Goal: Task Accomplishment & Management: Manage account settings

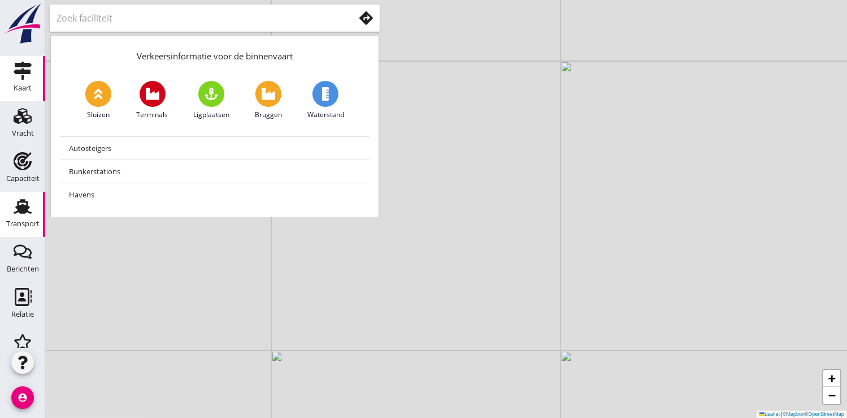
click at [15, 212] on use at bounding box center [23, 206] width 18 height 15
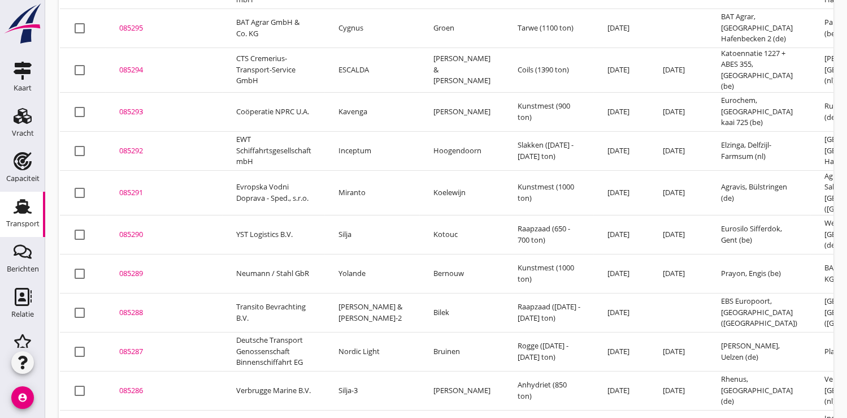
scroll to position [270, 0]
click at [130, 305] on div "085288" at bounding box center [164, 310] width 90 height 11
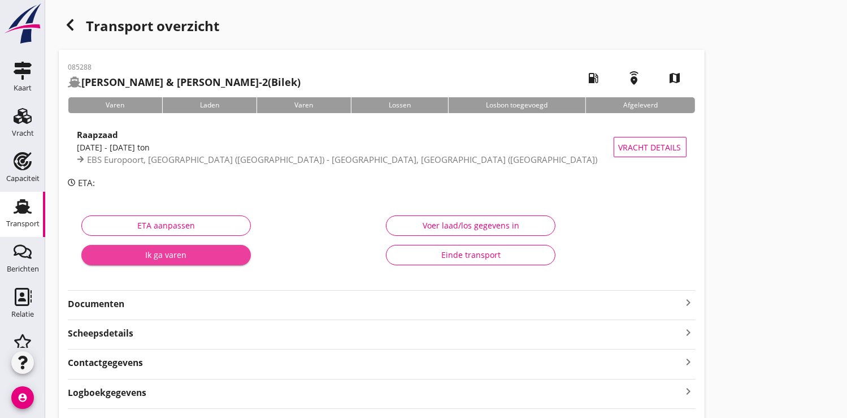
click at [162, 255] on div "Ik ga varen" at bounding box center [165, 255] width 151 height 12
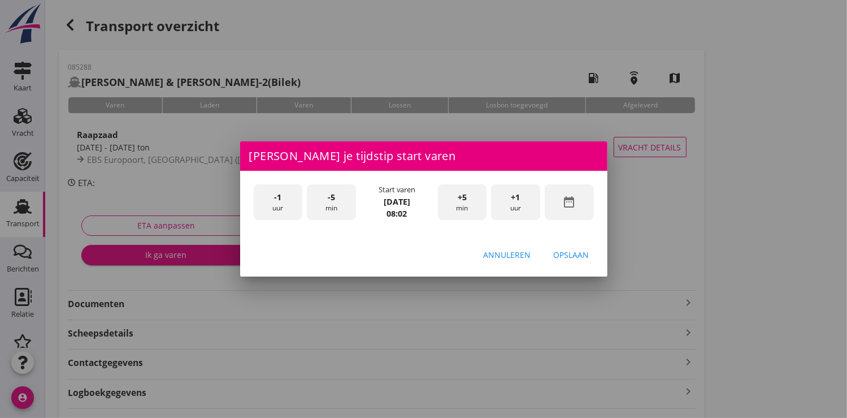
click at [572, 204] on icon "date_range" at bounding box center [569, 202] width 14 height 14
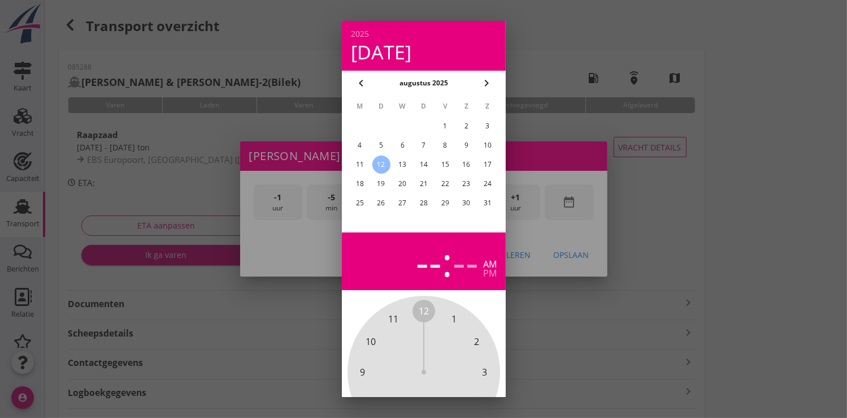
click at [486, 142] on div "10" at bounding box center [488, 145] width 18 height 18
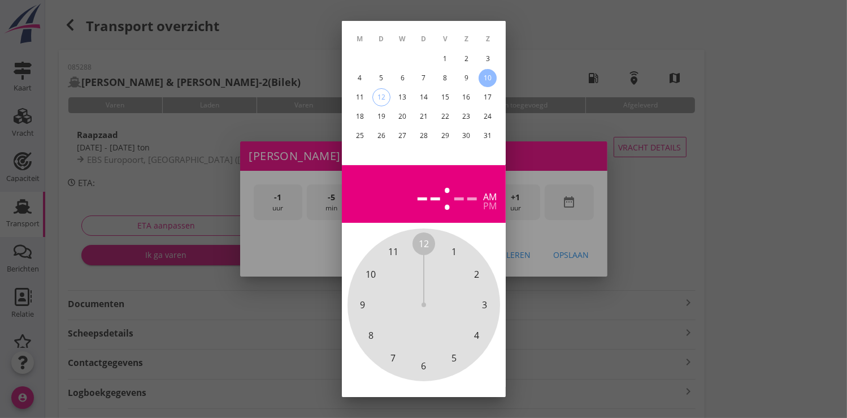
scroll to position [105, 0]
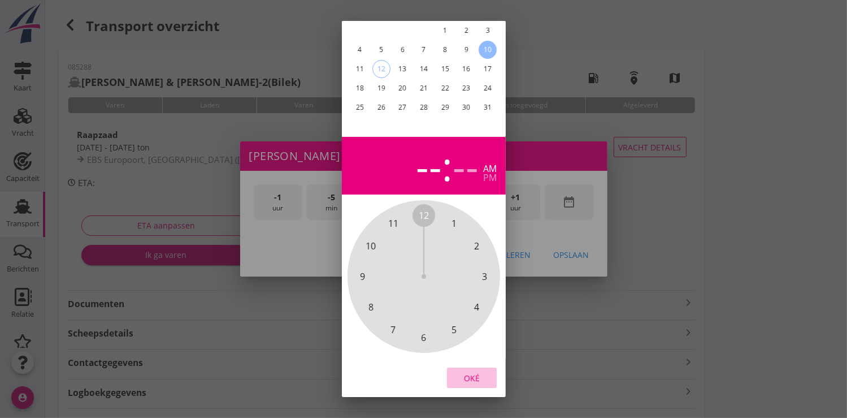
click at [470, 371] on div "Oké" at bounding box center [472, 377] width 32 height 12
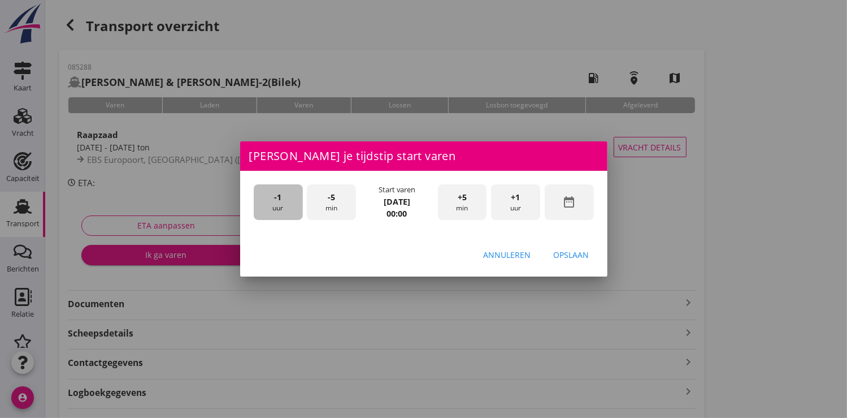
click at [290, 193] on div "-1 uur" at bounding box center [278, 202] width 49 height 36
click at [516, 201] on span "+1" at bounding box center [515, 197] width 9 height 12
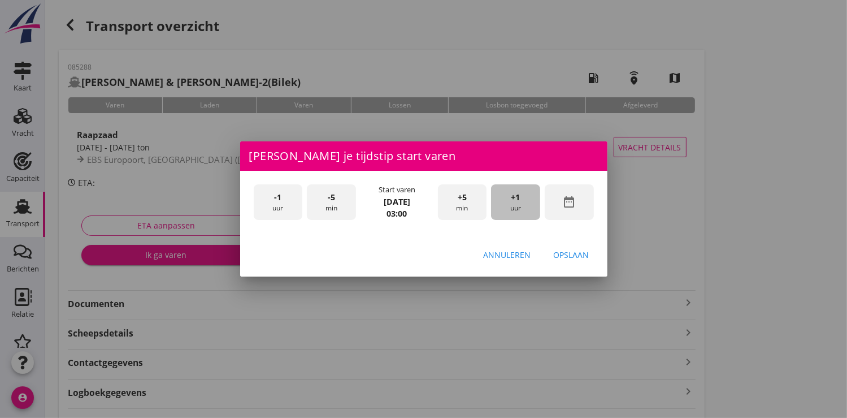
click at [516, 201] on span "+1" at bounding box center [515, 197] width 9 height 12
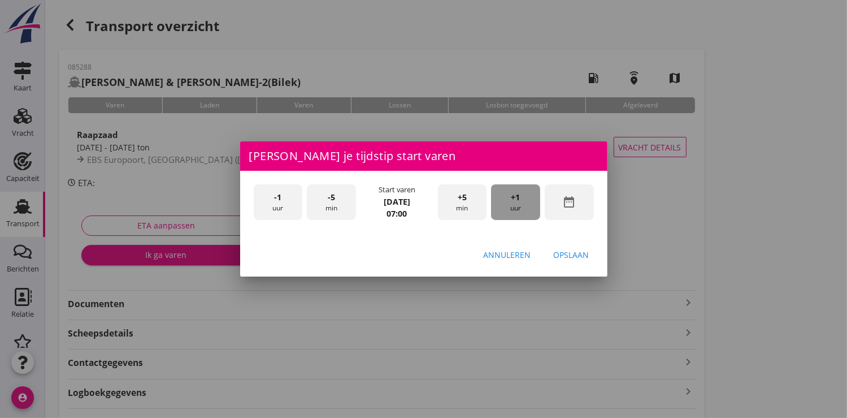
click at [516, 201] on span "+1" at bounding box center [515, 197] width 9 height 12
drag, startPoint x: 564, startPoint y: 257, endPoint x: 490, endPoint y: 240, distance: 76.6
click at [565, 257] on div "Opslaan" at bounding box center [572, 255] width 36 height 12
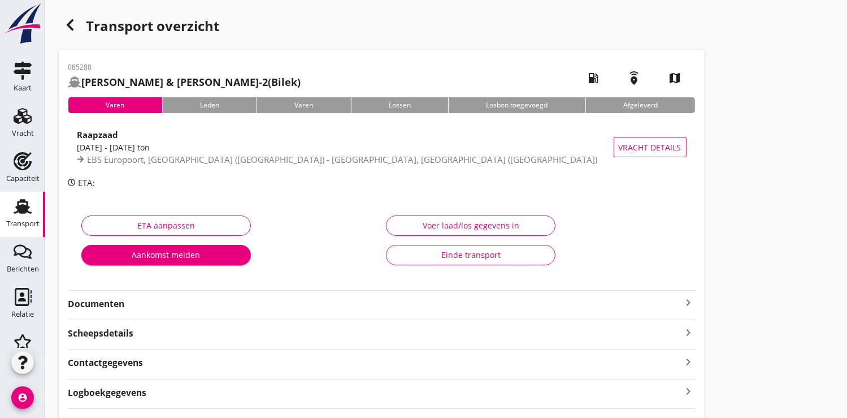
click at [186, 250] on div "Aankomst melden" at bounding box center [165, 255] width 151 height 12
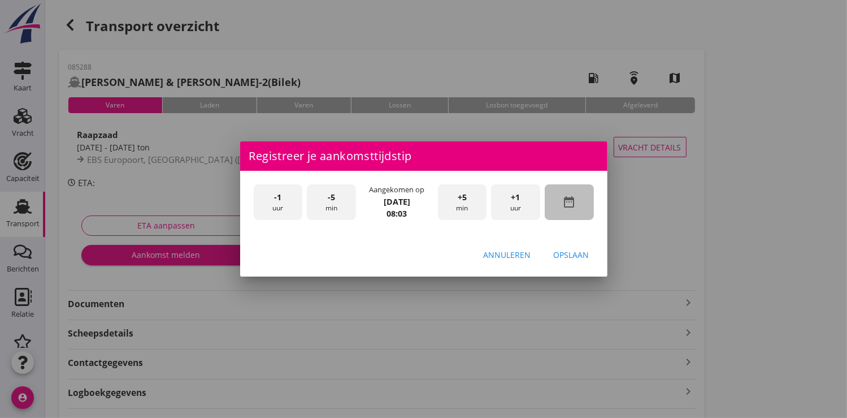
click at [570, 203] on icon "date_range" at bounding box center [569, 202] width 14 height 14
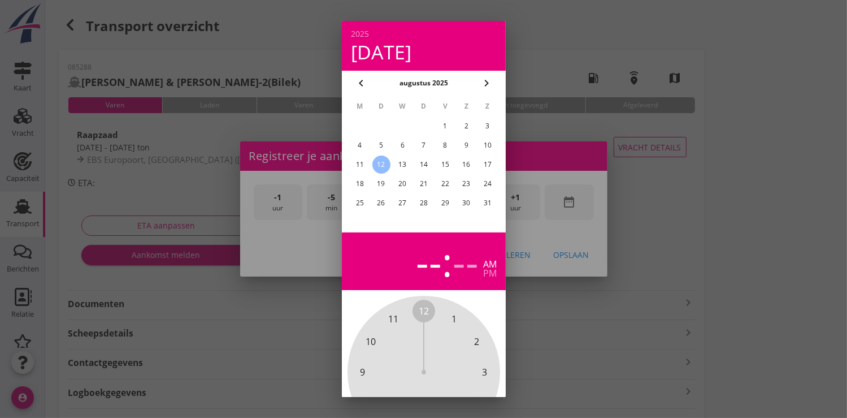
click at [488, 146] on div "10" at bounding box center [488, 145] width 18 height 18
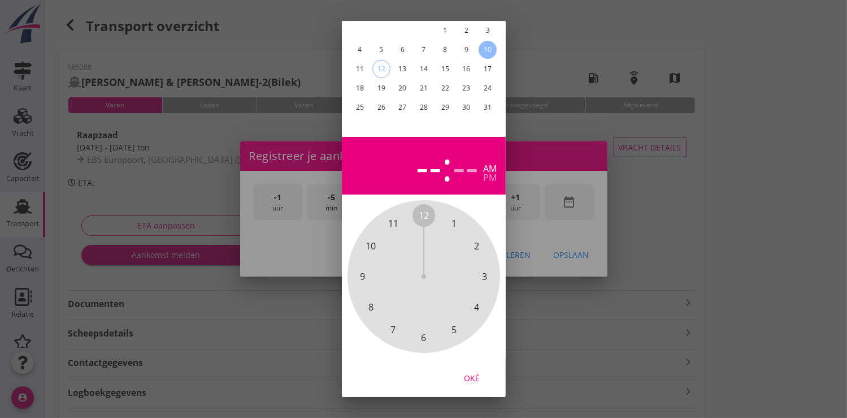
click at [478, 371] on div "Oké" at bounding box center [472, 377] width 32 height 12
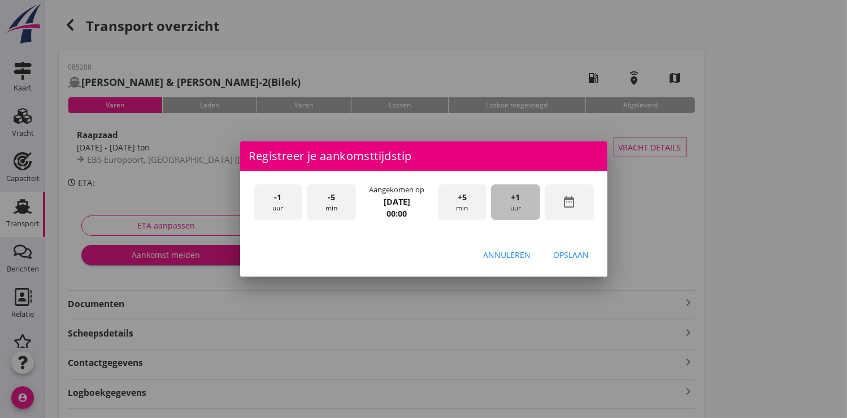
click at [525, 198] on div "+1 uur" at bounding box center [515, 202] width 49 height 36
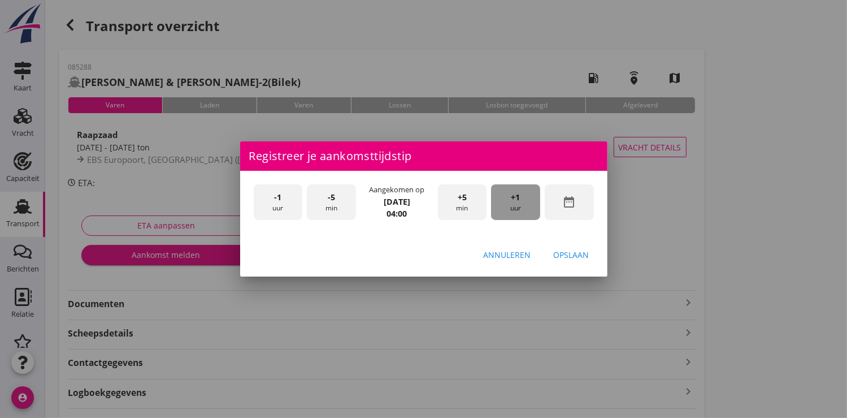
click at [525, 198] on div "+1 uur" at bounding box center [515, 202] width 49 height 36
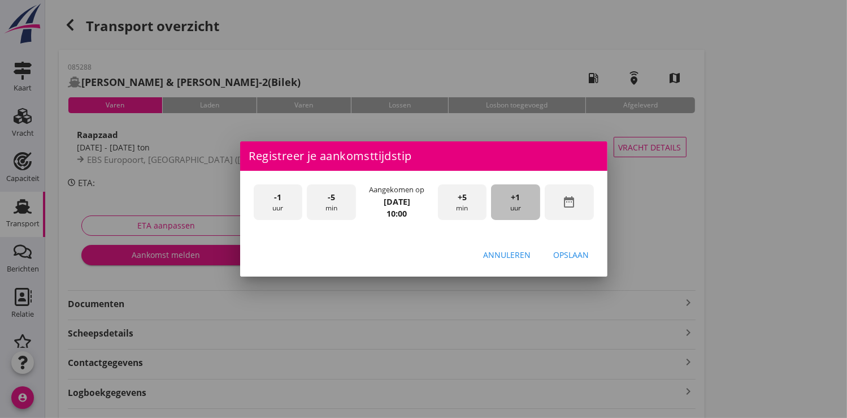
click at [525, 198] on div "+1 uur" at bounding box center [515, 202] width 49 height 36
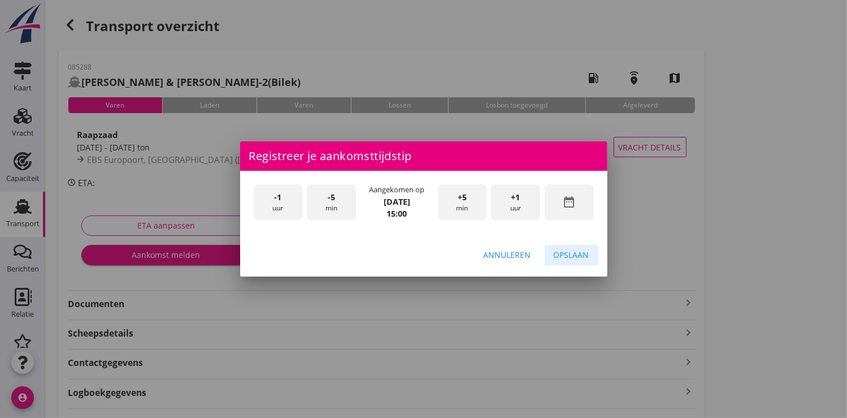
click at [574, 254] on div "Opslaan" at bounding box center [572, 255] width 36 height 12
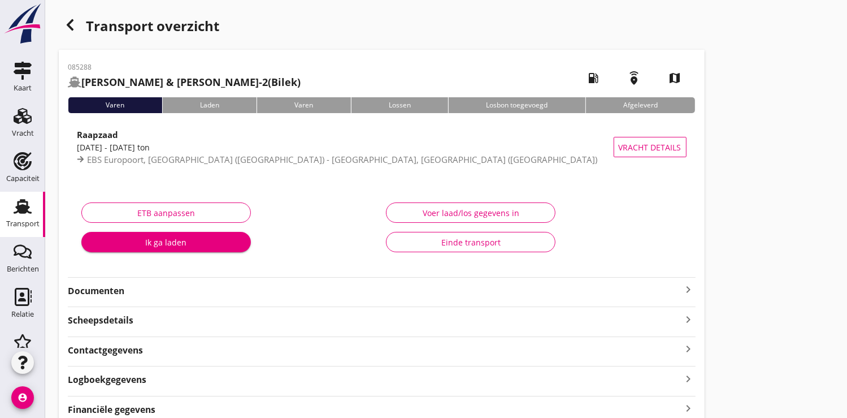
click at [157, 242] on div "Ik ga laden" at bounding box center [165, 242] width 151 height 12
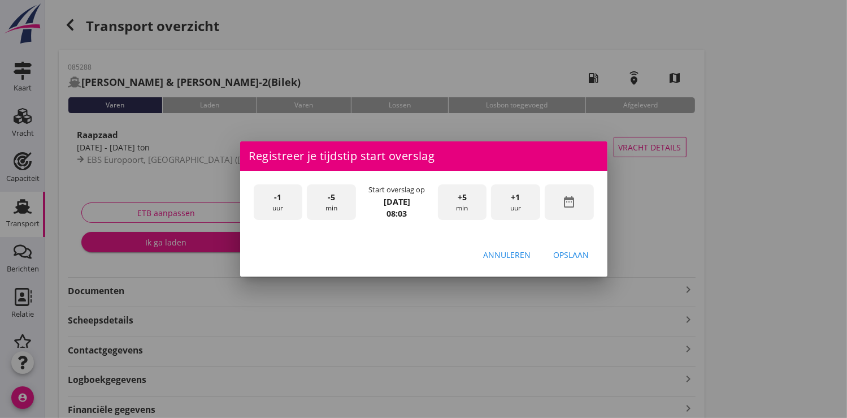
click at [572, 202] on icon "date_range" at bounding box center [569, 202] width 14 height 14
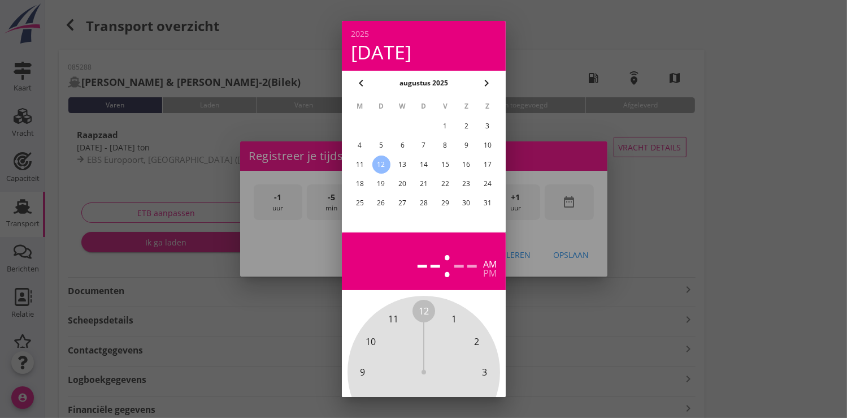
click at [359, 162] on div "11" at bounding box center [359, 164] width 18 height 18
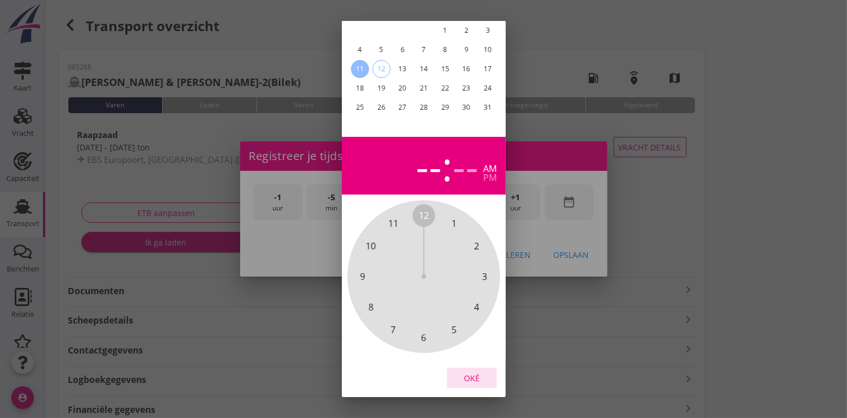
click at [480, 371] on div "Oké" at bounding box center [472, 377] width 32 height 12
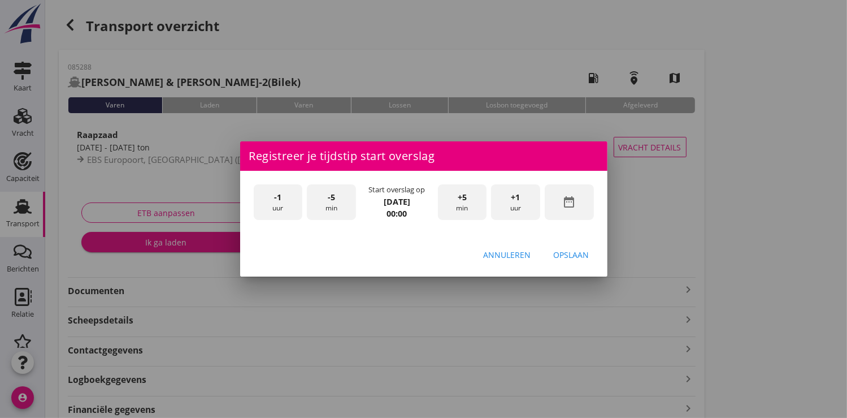
click at [514, 205] on div "+1 uur" at bounding box center [515, 202] width 49 height 36
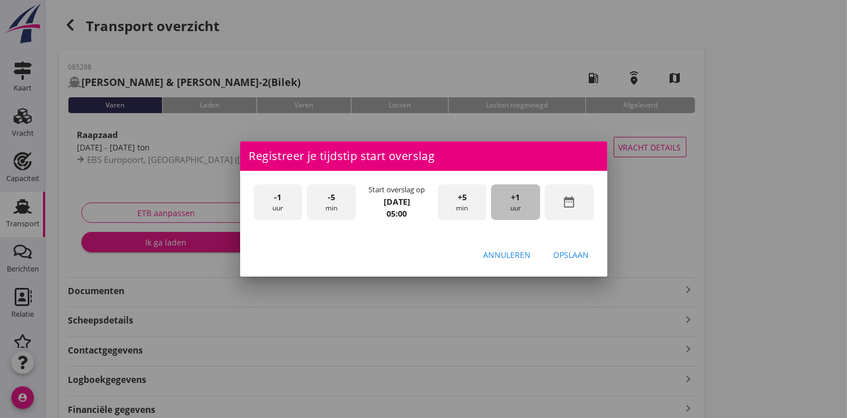
click at [514, 205] on div "+1 uur" at bounding box center [515, 202] width 49 height 36
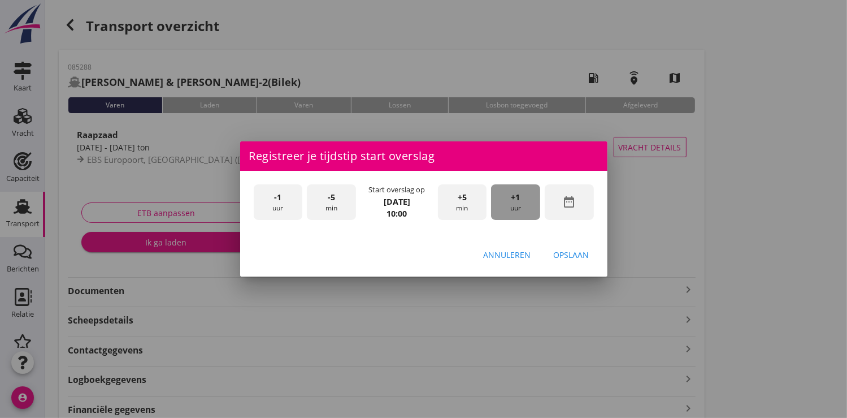
click at [514, 205] on div "+1 uur" at bounding box center [515, 202] width 49 height 36
click at [562, 255] on div "Opslaan" at bounding box center [572, 255] width 36 height 12
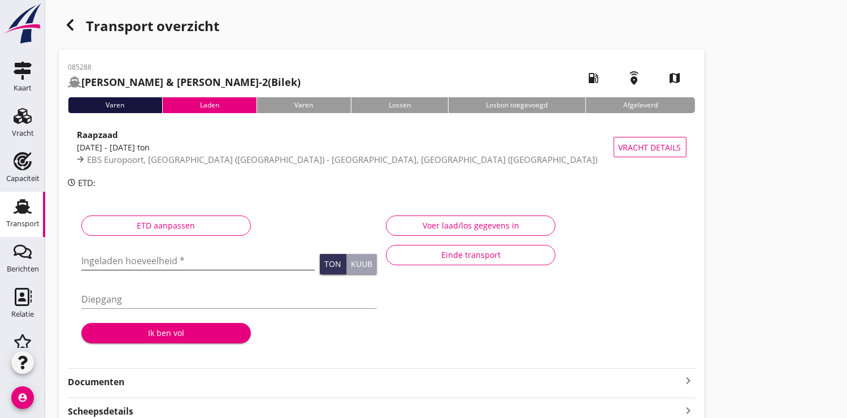
click at [119, 257] on input "Ingeladen hoeveelheid *" at bounding box center [197, 260] width 233 height 18
type input "1551.711"
click at [150, 334] on div "Ik ben vol" at bounding box center [165, 333] width 151 height 12
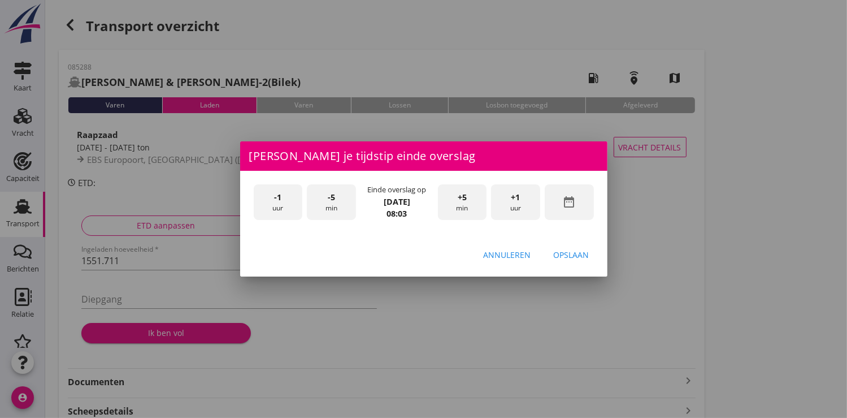
click at [572, 205] on icon "date_range" at bounding box center [569, 202] width 14 height 14
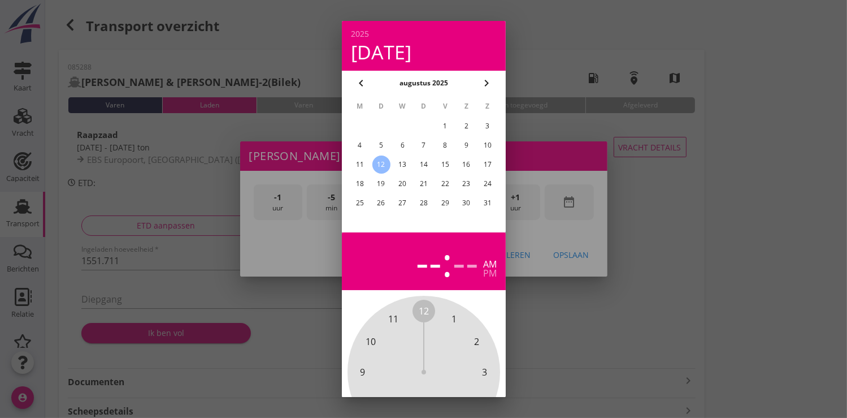
click at [360, 169] on div "11" at bounding box center [359, 164] width 18 height 18
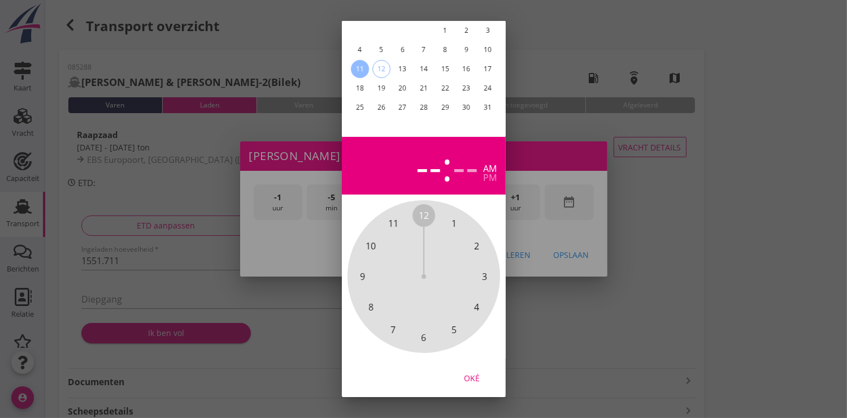
click at [471, 373] on div "Oké" at bounding box center [472, 377] width 32 height 12
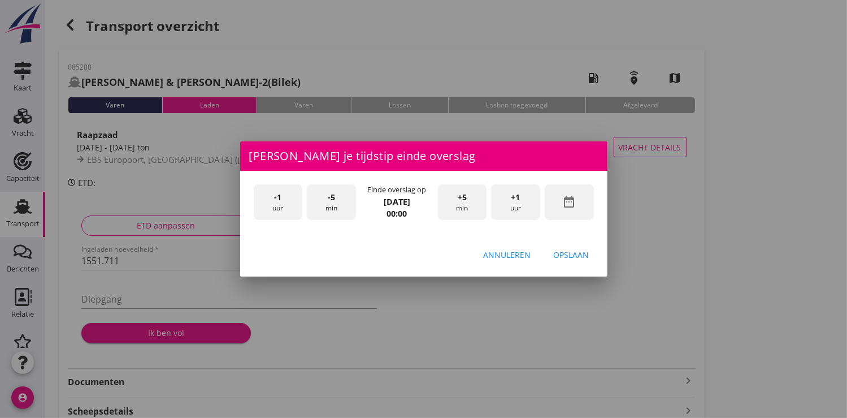
click at [519, 196] on span "+1" at bounding box center [515, 197] width 9 height 12
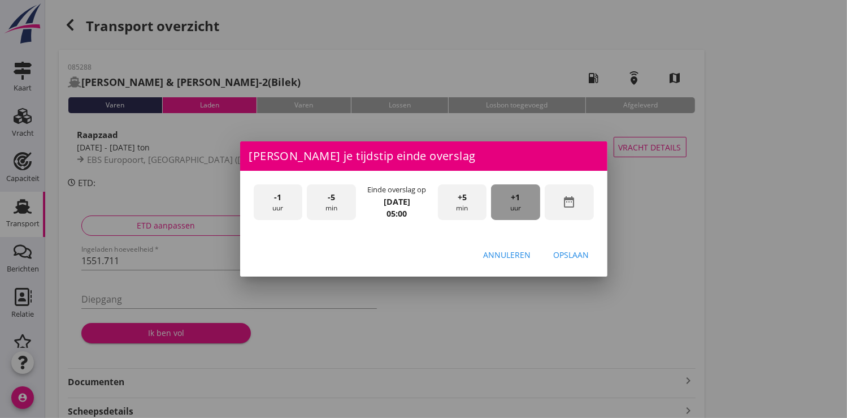
click at [519, 196] on span "+1" at bounding box center [515, 197] width 9 height 12
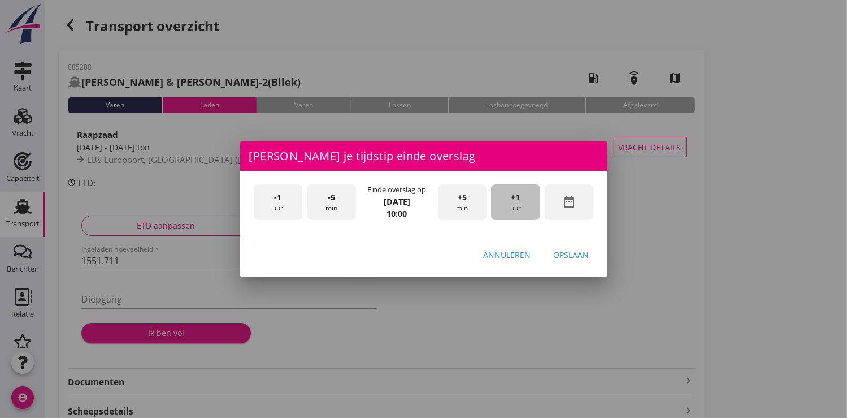
click at [519, 196] on span "+1" at bounding box center [515, 197] width 9 height 12
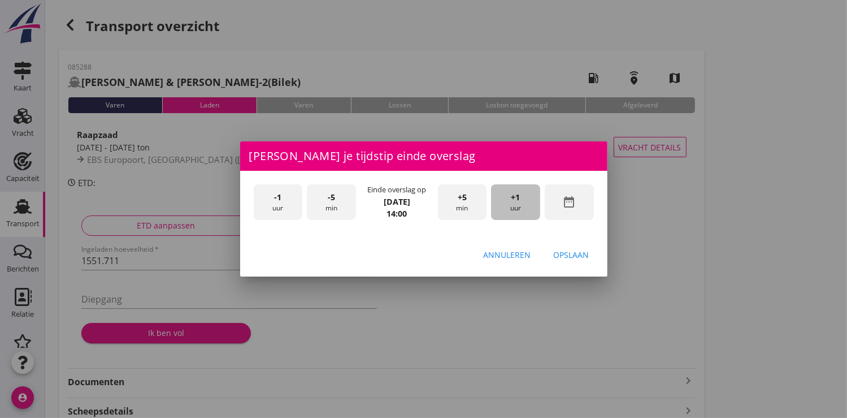
click at [519, 196] on span "+1" at bounding box center [515, 197] width 9 height 12
click at [577, 255] on div "Opslaan" at bounding box center [572, 255] width 36 height 12
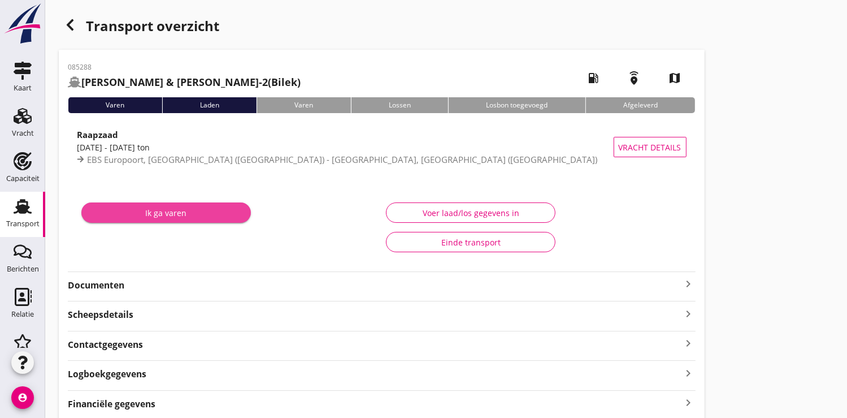
click at [197, 216] on div "Ik ga varen" at bounding box center [165, 213] width 151 height 12
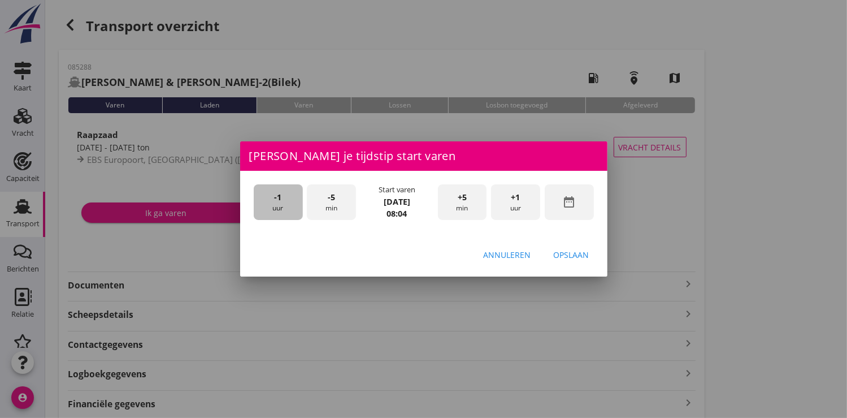
click at [283, 205] on div "-1 uur" at bounding box center [278, 202] width 49 height 36
click at [337, 202] on div "-5 min" at bounding box center [331, 202] width 49 height 36
click at [569, 260] on div "Opslaan" at bounding box center [572, 255] width 36 height 12
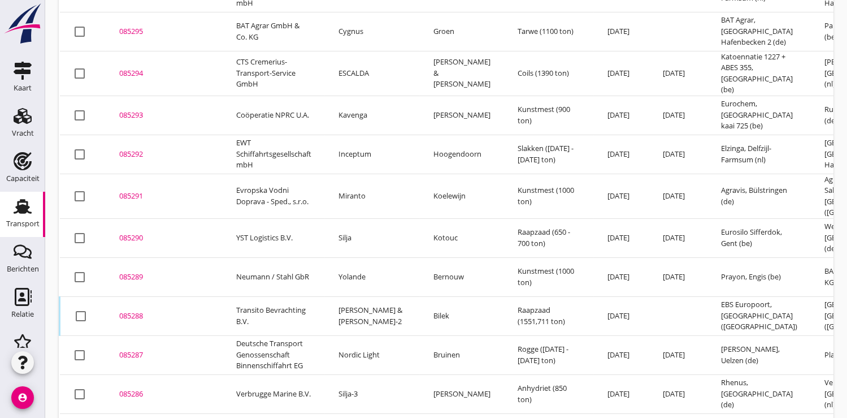
scroll to position [458, 0]
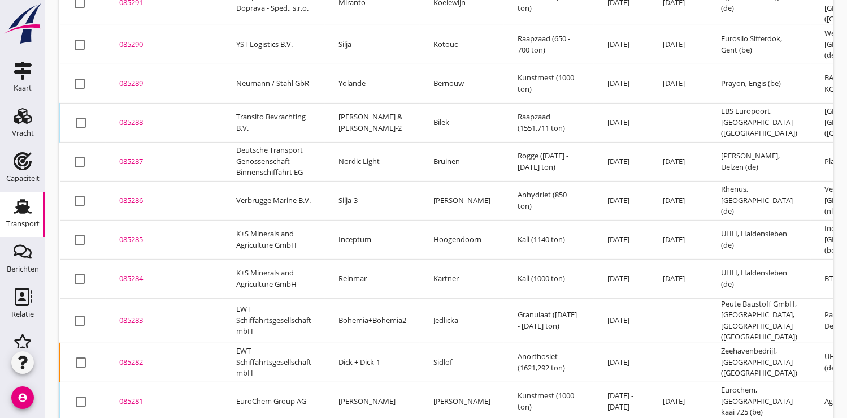
click at [136, 273] on div "085284" at bounding box center [164, 278] width 90 height 11
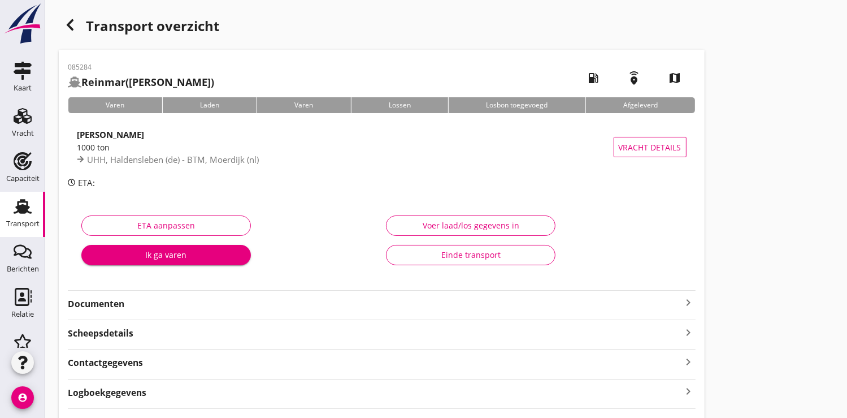
click at [146, 251] on div "Ik ga varen" at bounding box center [165, 255] width 151 height 12
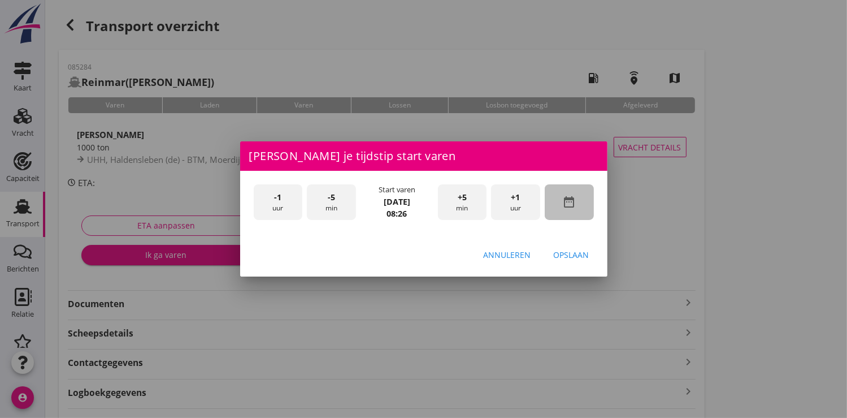
click at [573, 202] on icon "date_range" at bounding box center [569, 202] width 14 height 14
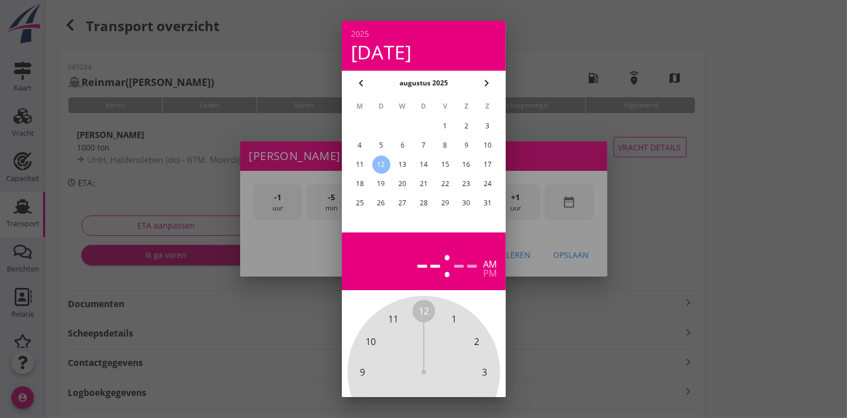
click at [485, 144] on div "10" at bounding box center [488, 145] width 18 height 18
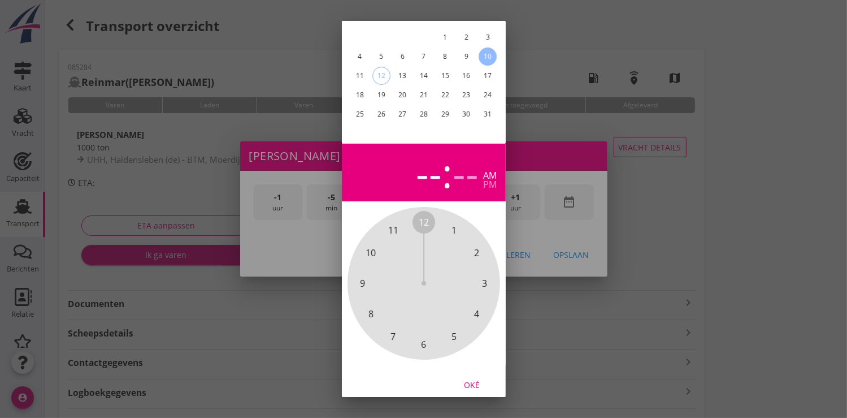
scroll to position [105, 0]
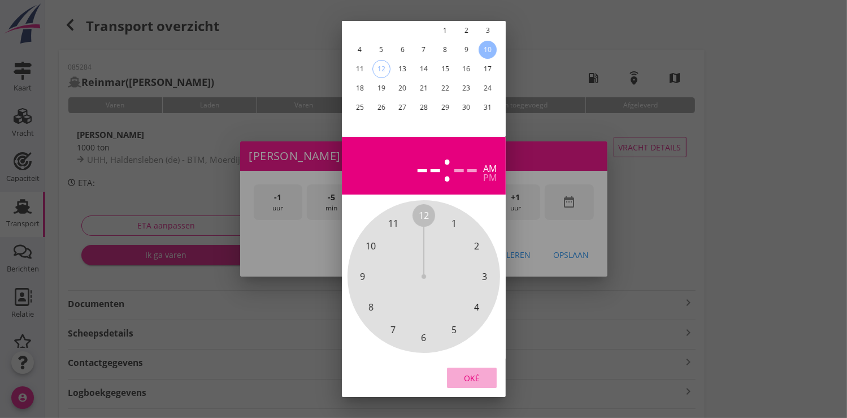
drag, startPoint x: 470, startPoint y: 364, endPoint x: 490, endPoint y: 243, distance: 122.5
click at [470, 367] on button "Oké" at bounding box center [472, 377] width 50 height 20
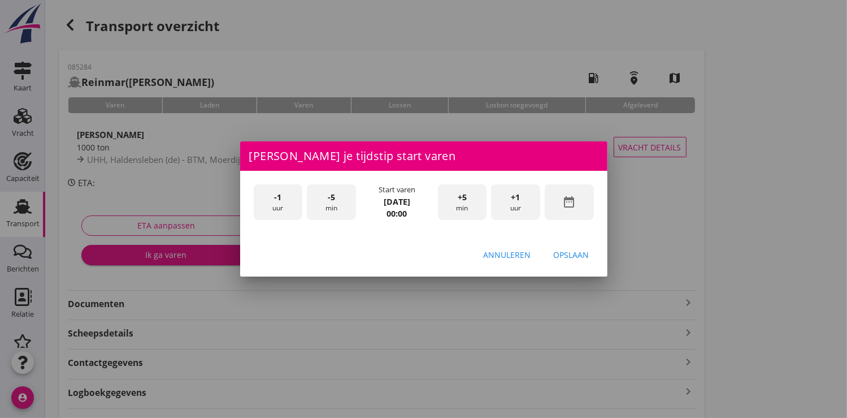
click at [514, 210] on div "+1 uur" at bounding box center [515, 202] width 49 height 36
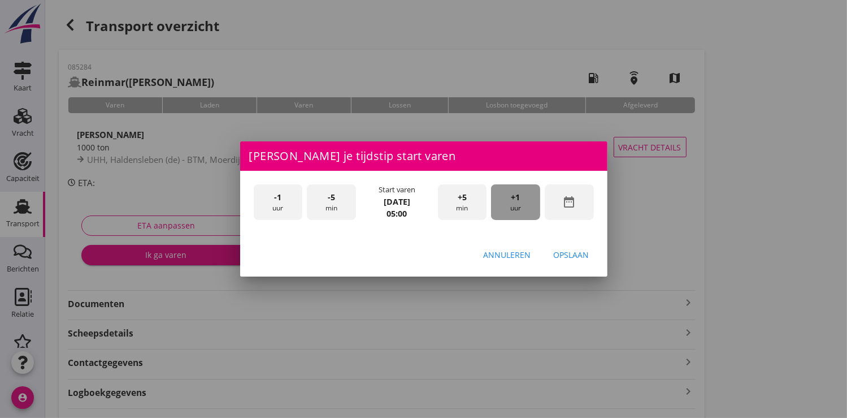
click at [514, 210] on div "+1 uur" at bounding box center [515, 202] width 49 height 36
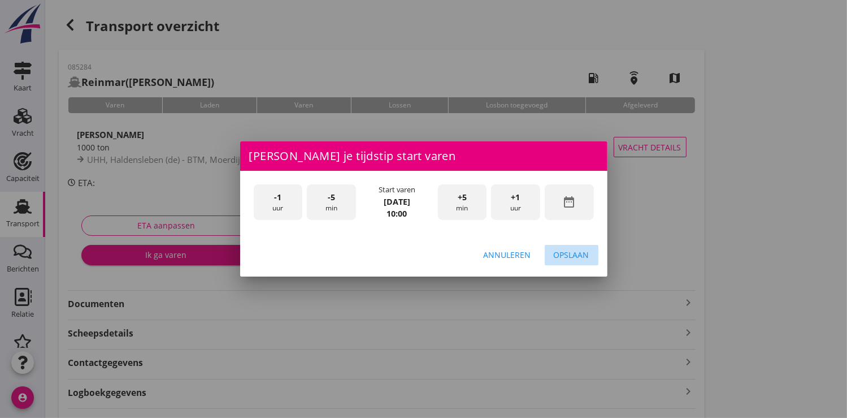
click at [567, 253] on div "Opslaan" at bounding box center [572, 255] width 36 height 12
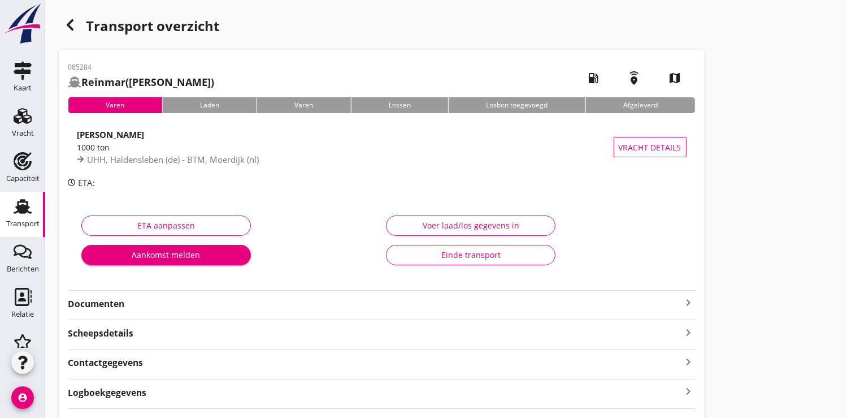
click at [176, 258] on div "Aankomst melden" at bounding box center [165, 255] width 151 height 12
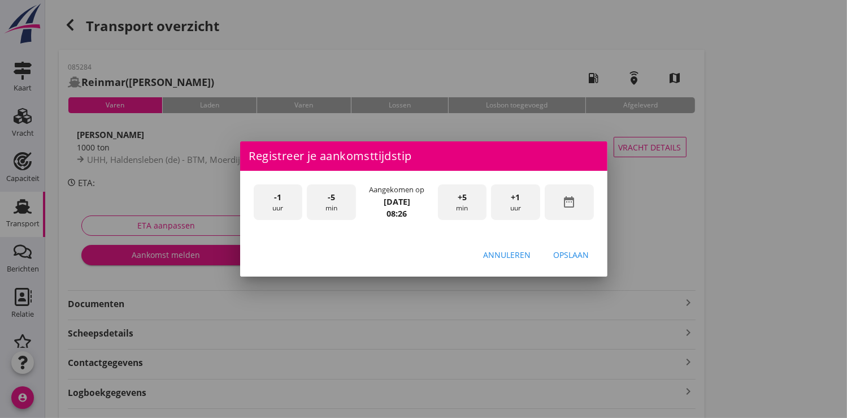
click at [576, 202] on div "date_range" at bounding box center [569, 202] width 49 height 36
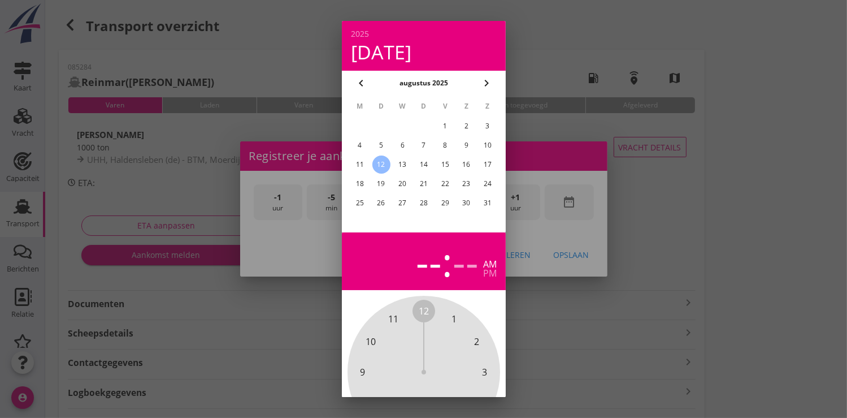
click at [484, 143] on div "10" at bounding box center [488, 145] width 18 height 18
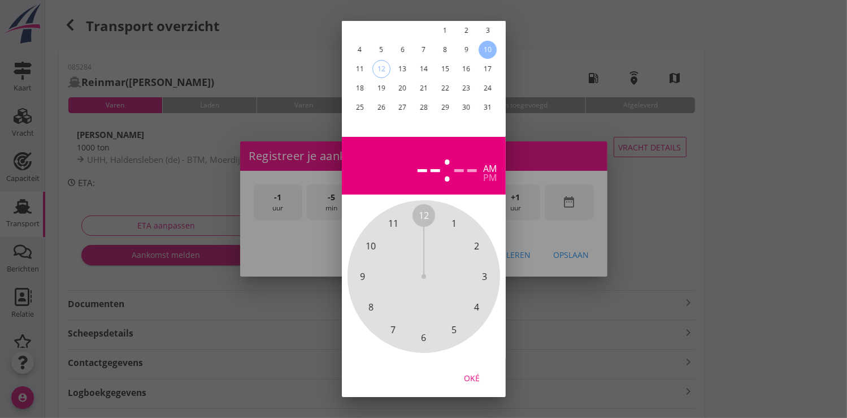
click at [473, 371] on div "Oké" at bounding box center [472, 377] width 32 height 12
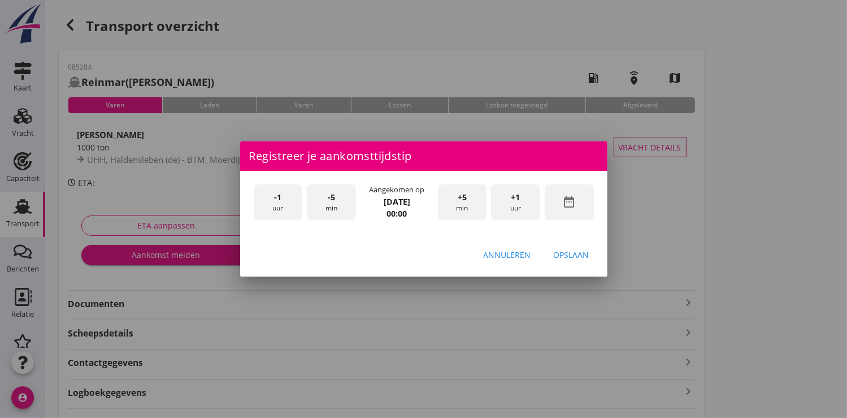
click at [520, 198] on div "+1 uur" at bounding box center [515, 202] width 49 height 36
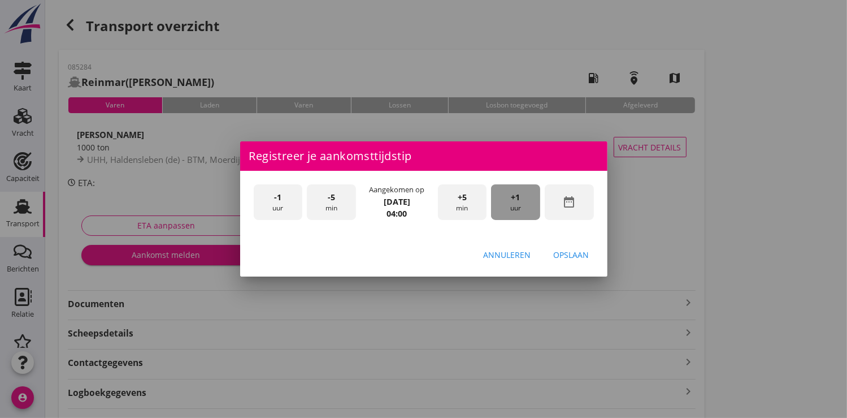
click at [520, 198] on div "+1 uur" at bounding box center [515, 202] width 49 height 36
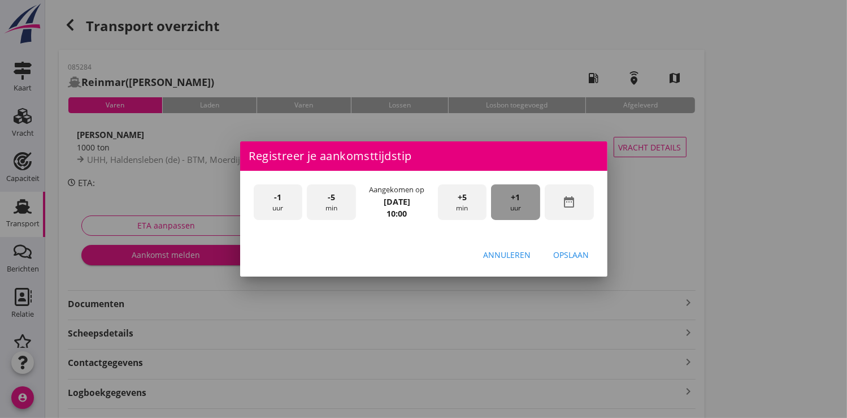
click at [520, 198] on div "+1 uur" at bounding box center [515, 202] width 49 height 36
click at [565, 250] on div "Opslaan" at bounding box center [572, 255] width 36 height 12
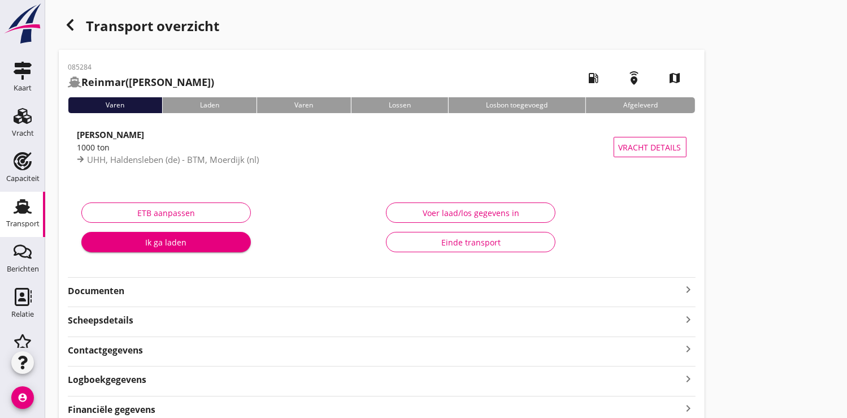
click at [147, 244] on div "Ik ga laden" at bounding box center [165, 242] width 151 height 12
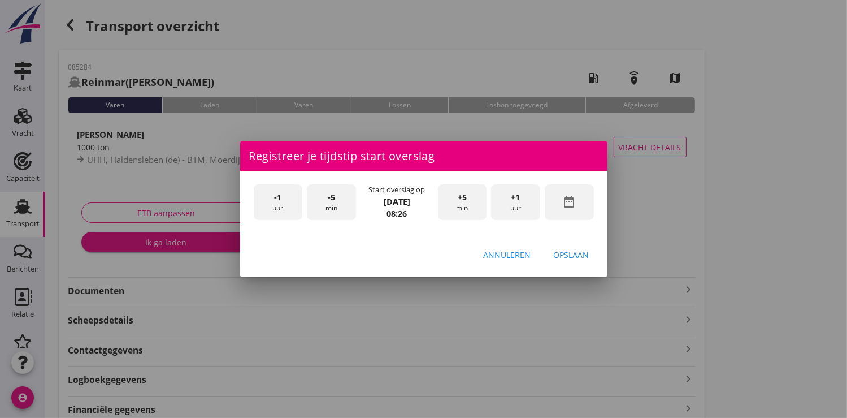
click at [562, 198] on icon "date_range" at bounding box center [569, 202] width 14 height 14
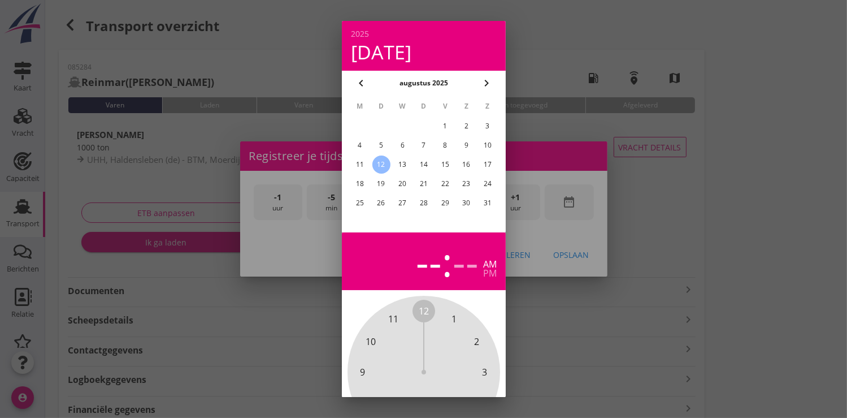
click at [359, 162] on div "11" at bounding box center [359, 164] width 18 height 18
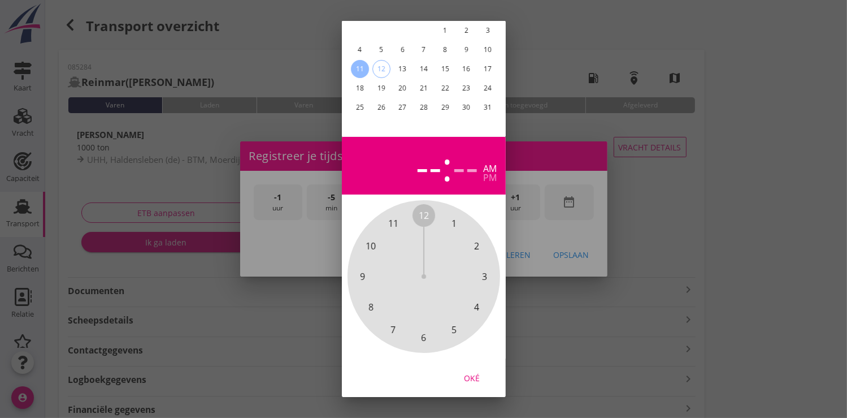
click at [469, 371] on div "Oké" at bounding box center [472, 377] width 32 height 12
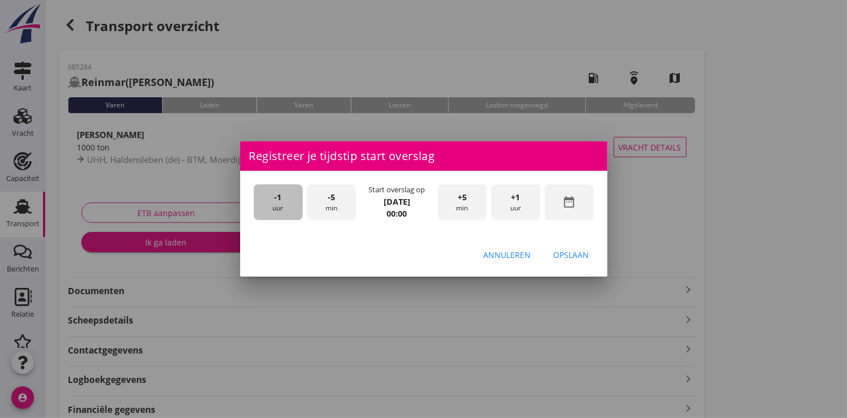
click at [284, 201] on div "-1 uur" at bounding box center [278, 202] width 49 height 36
click at [518, 202] on span "+1" at bounding box center [515, 197] width 9 height 12
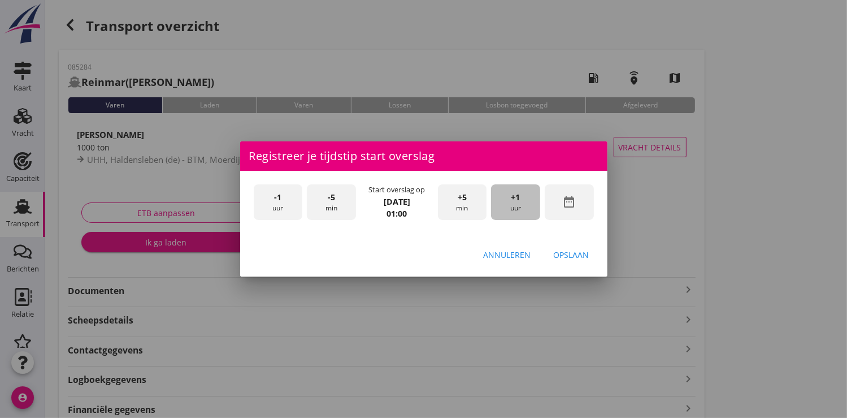
click at [518, 202] on span "+1" at bounding box center [515, 197] width 9 height 12
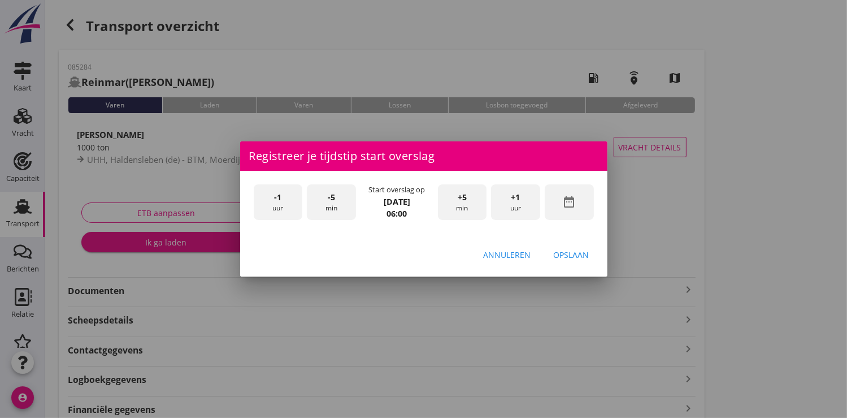
click at [567, 255] on div "Opslaan" at bounding box center [572, 255] width 36 height 12
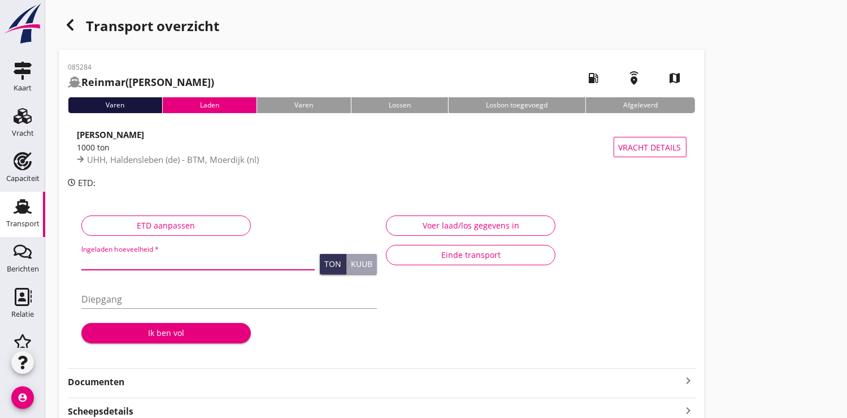
click at [127, 255] on input "Ingeladen hoeveelheid *" at bounding box center [197, 260] width 233 height 18
type input "938.000"
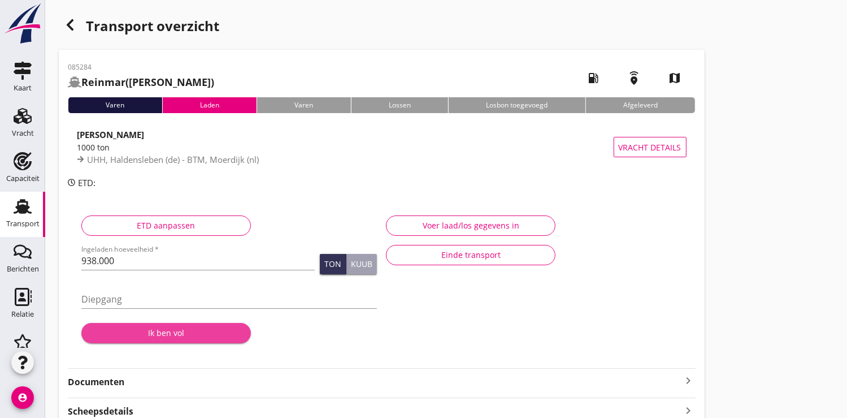
click at [164, 331] on div "Ik ben vol" at bounding box center [165, 333] width 151 height 12
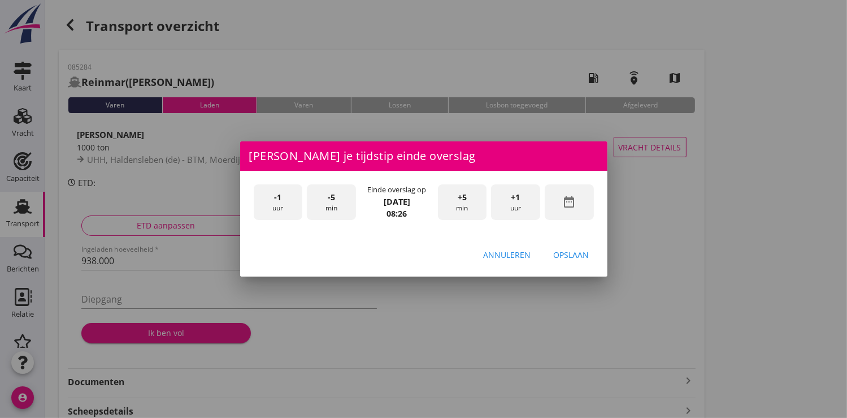
click at [572, 197] on icon "date_range" at bounding box center [569, 202] width 14 height 14
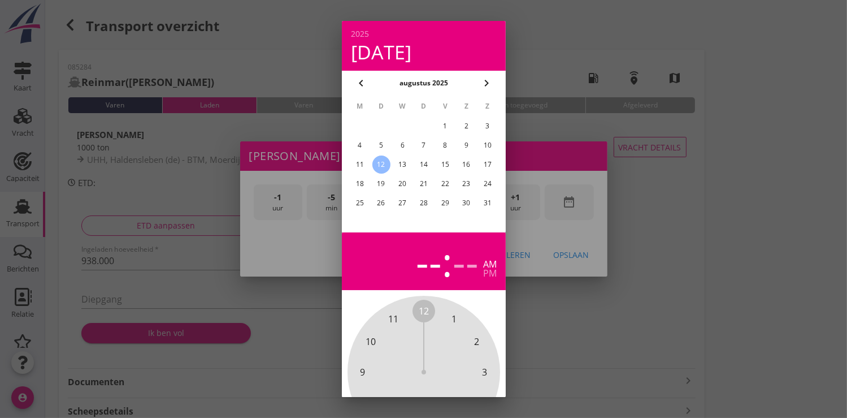
click at [355, 163] on div "11" at bounding box center [359, 164] width 18 height 18
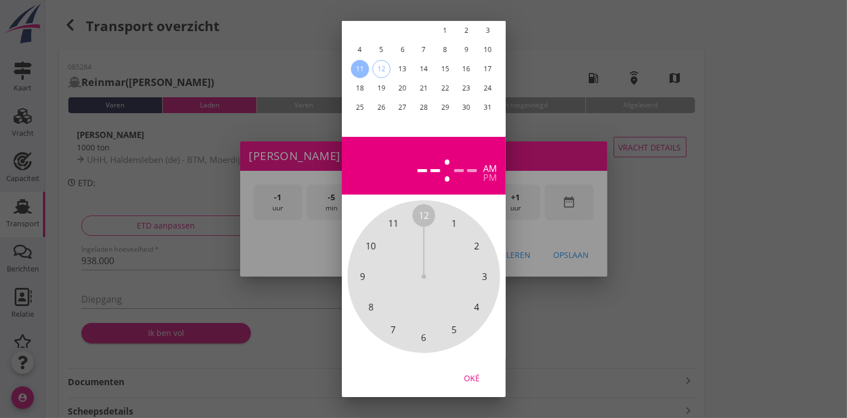
drag, startPoint x: 476, startPoint y: 367, endPoint x: 476, endPoint y: 358, distance: 9.0
click at [476, 371] on div "Oké" at bounding box center [472, 377] width 32 height 12
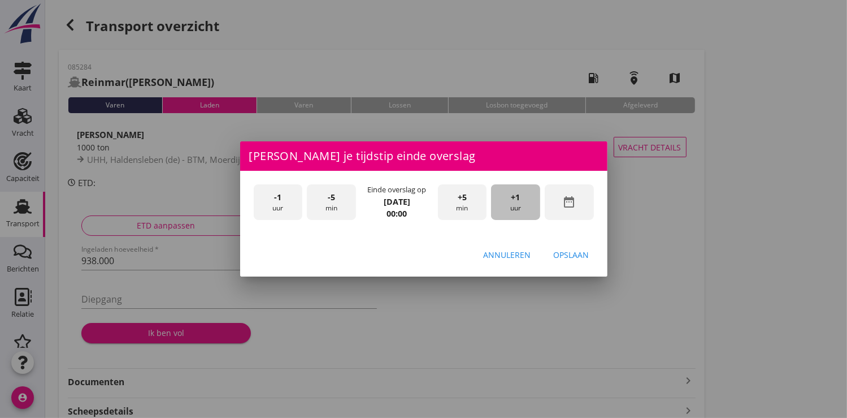
click at [518, 203] on div "+1 uur" at bounding box center [515, 202] width 49 height 36
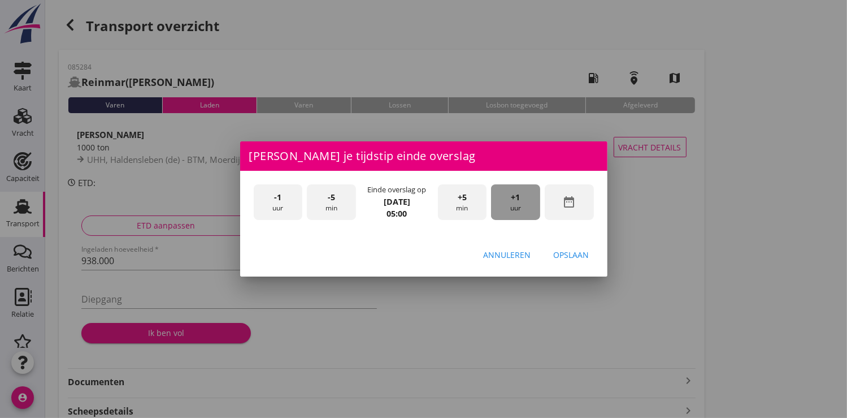
click at [518, 203] on div "+1 uur" at bounding box center [515, 202] width 49 height 36
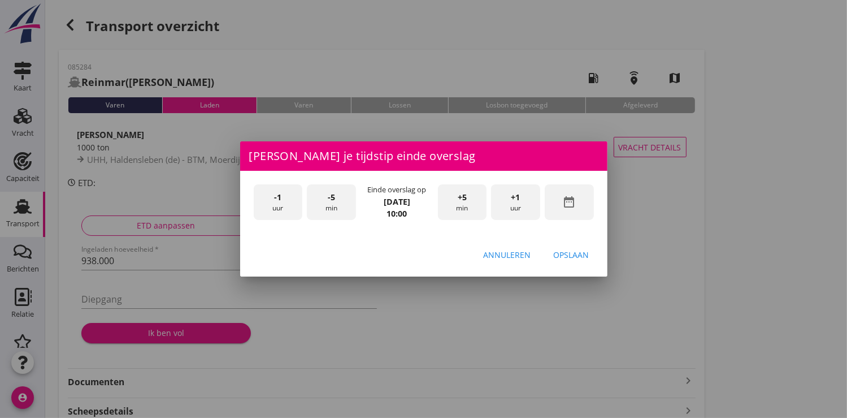
click at [518, 203] on div "+1 uur" at bounding box center [515, 202] width 49 height 36
click at [577, 255] on div "Opslaan" at bounding box center [572, 255] width 36 height 12
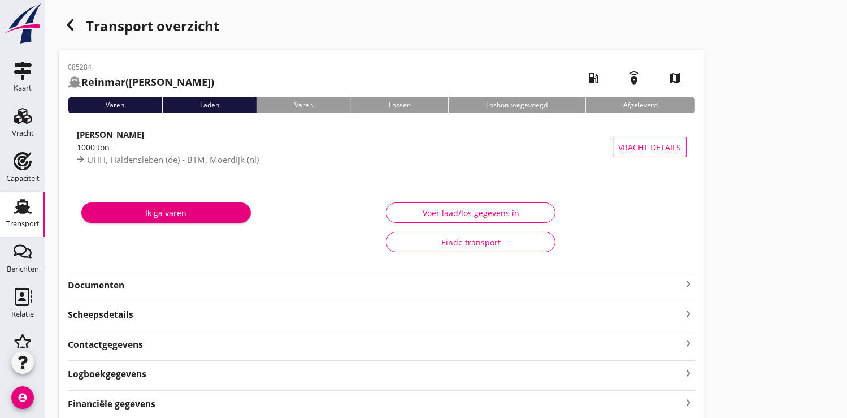
click at [166, 212] on div "Ik ga varen" at bounding box center [165, 213] width 151 height 12
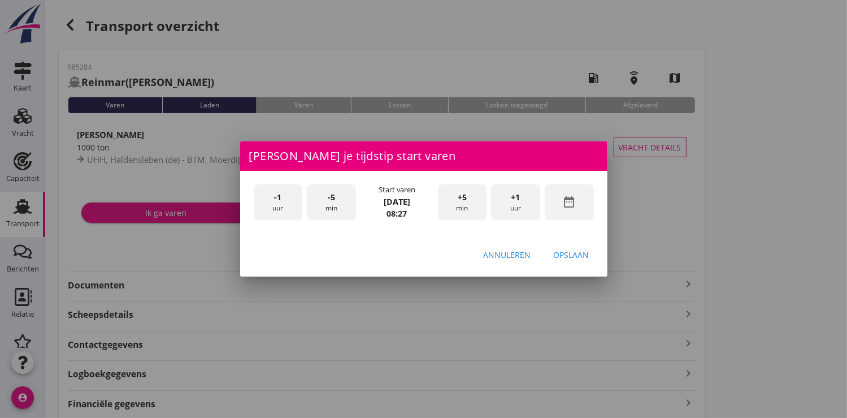
click at [564, 198] on icon "date_range" at bounding box center [569, 202] width 14 height 14
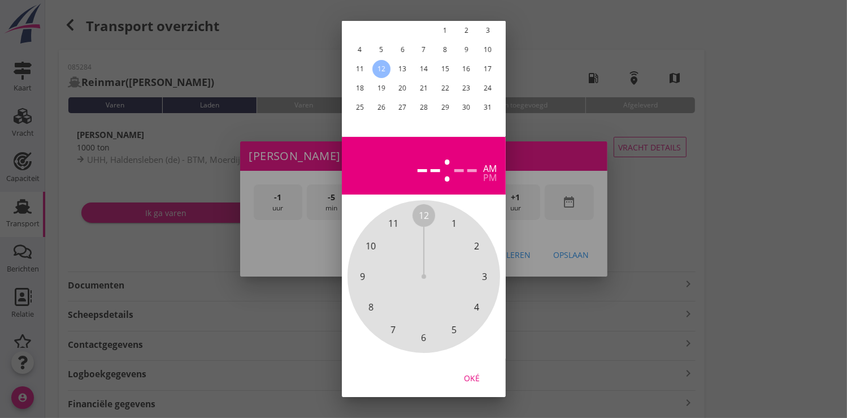
click at [363, 60] on div "11" at bounding box center [359, 69] width 18 height 18
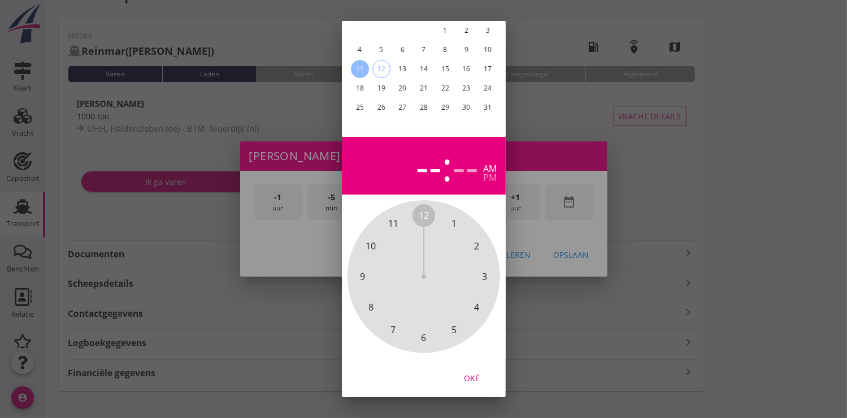
scroll to position [44, 0]
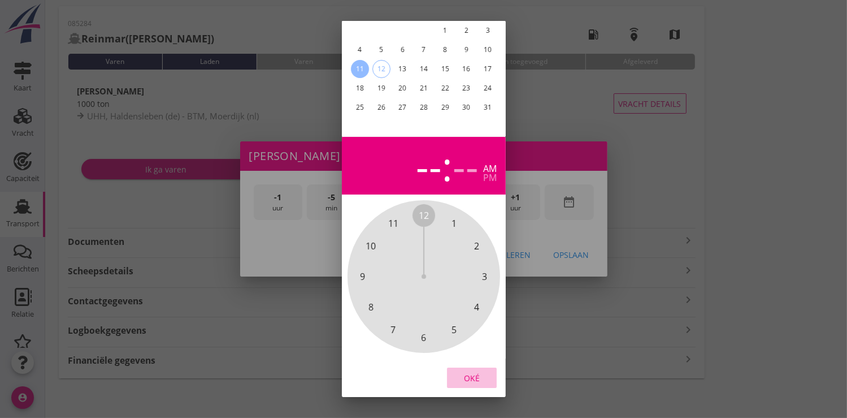
click at [475, 371] on div "Oké" at bounding box center [472, 377] width 32 height 12
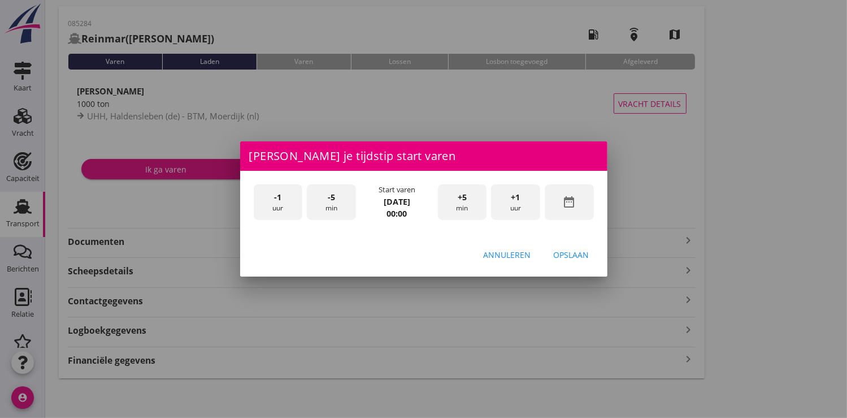
click at [521, 194] on div "+1 uur" at bounding box center [515, 202] width 49 height 36
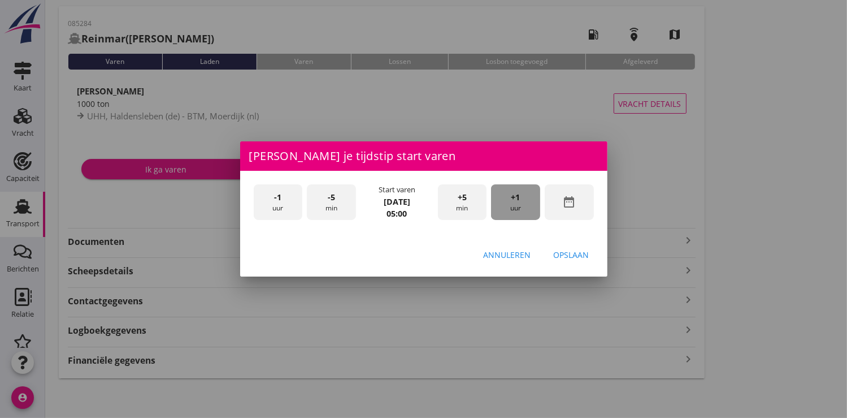
click at [521, 194] on div "+1 uur" at bounding box center [515, 202] width 49 height 36
click at [520, 194] on div "+1 uur" at bounding box center [515, 202] width 49 height 36
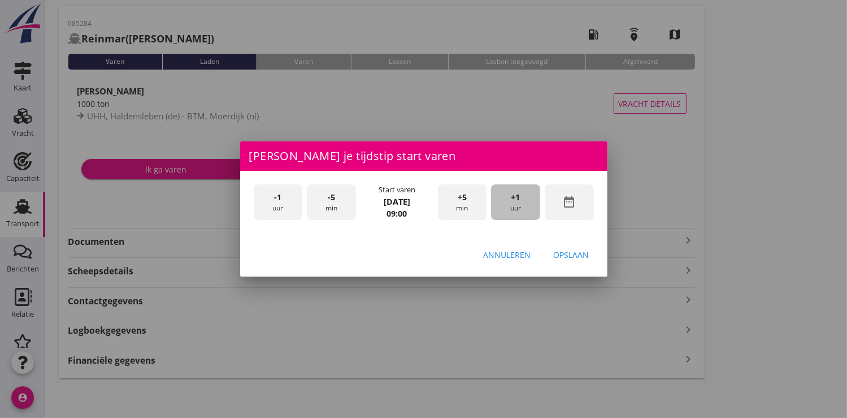
click at [520, 194] on div "+1 uur" at bounding box center [515, 202] width 49 height 36
click at [571, 258] on div "Opslaan" at bounding box center [572, 255] width 36 height 12
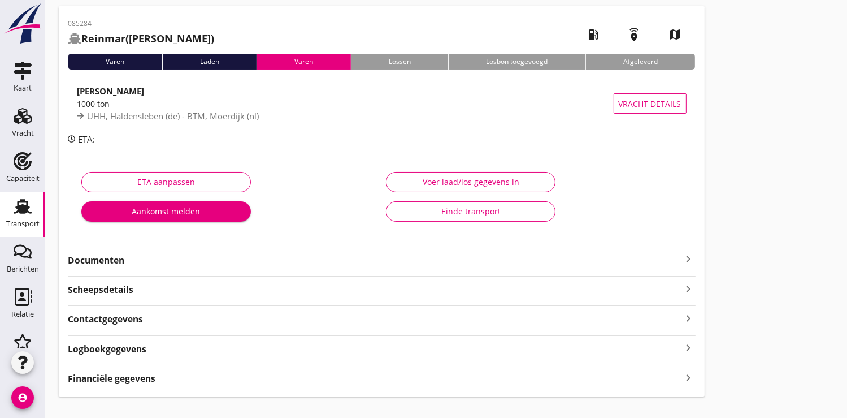
click at [109, 259] on strong "Documenten" at bounding box center [375, 260] width 614 height 13
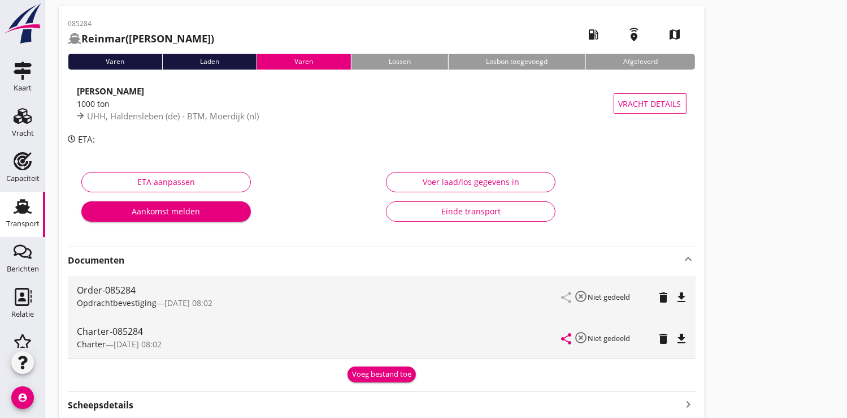
click at [392, 371] on div "Voeg bestand toe" at bounding box center [381, 373] width 59 height 11
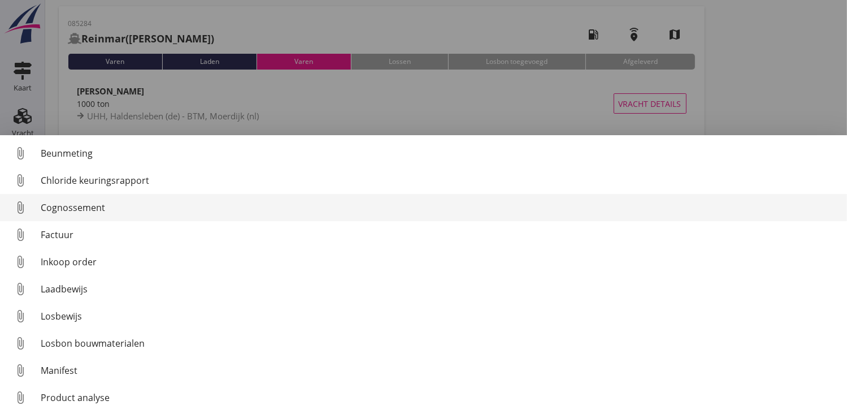
click at [60, 212] on div "Cognossement" at bounding box center [439, 208] width 797 height 14
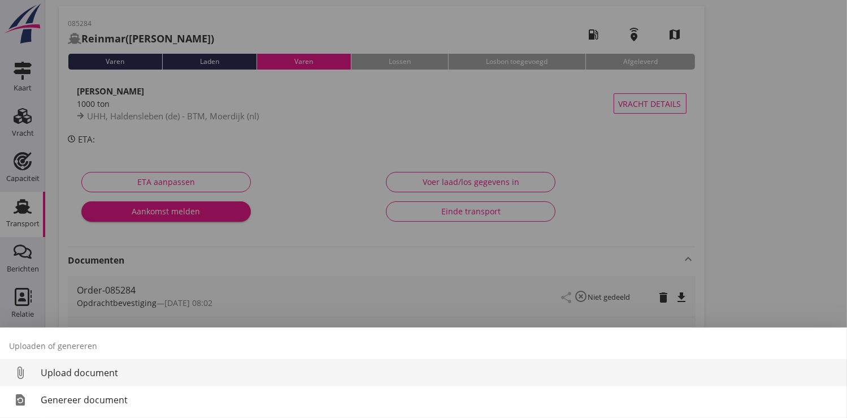
click at [103, 370] on div "Upload document" at bounding box center [439, 373] width 797 height 14
